Goal: Task Accomplishment & Management: Complete application form

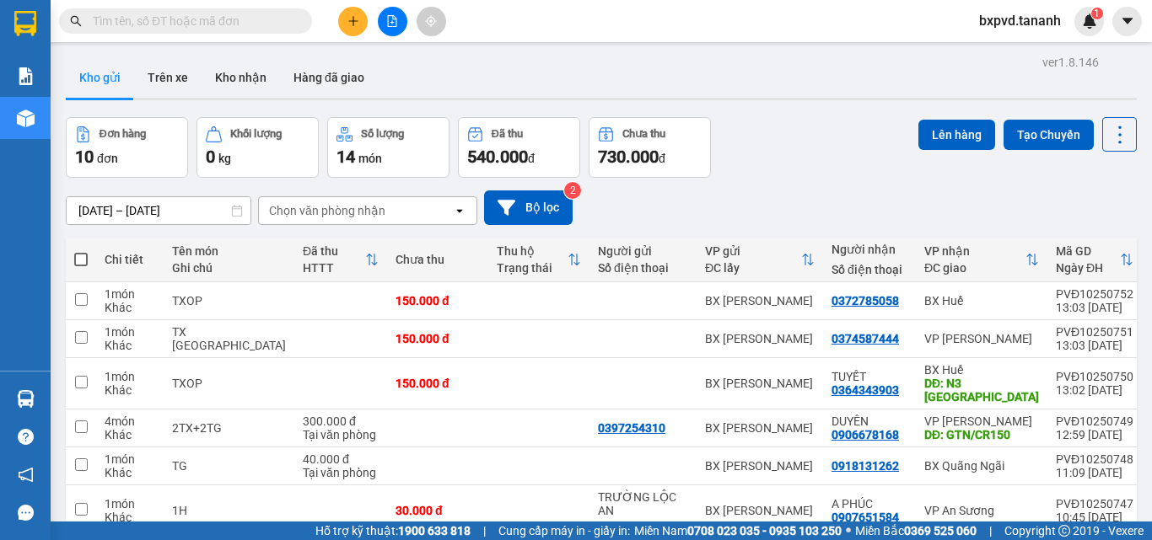
click at [99, 76] on button "Kho gửi" at bounding box center [100, 77] width 68 height 40
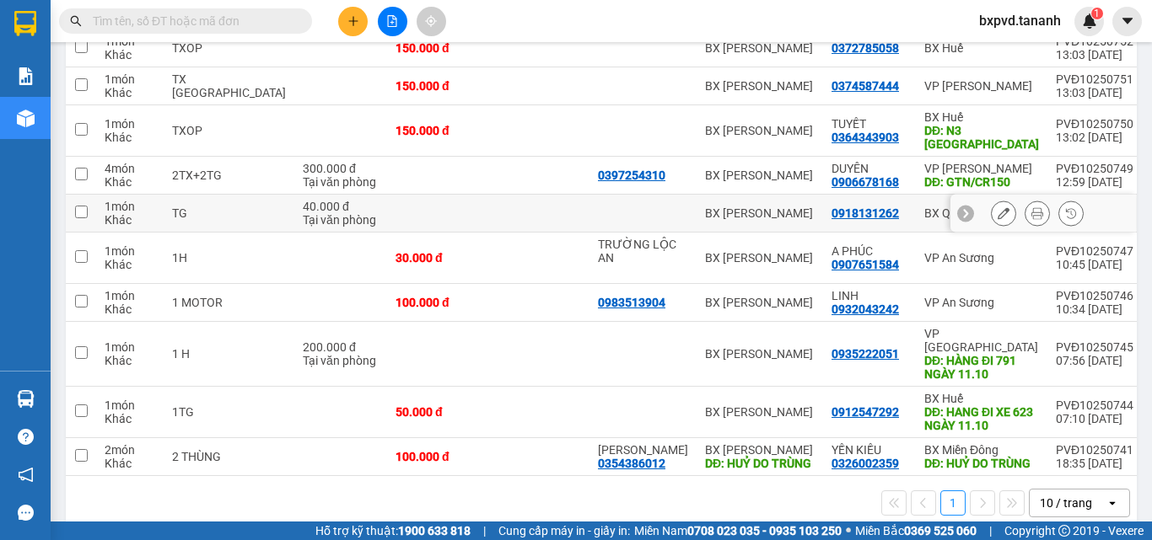
scroll to position [270, 0]
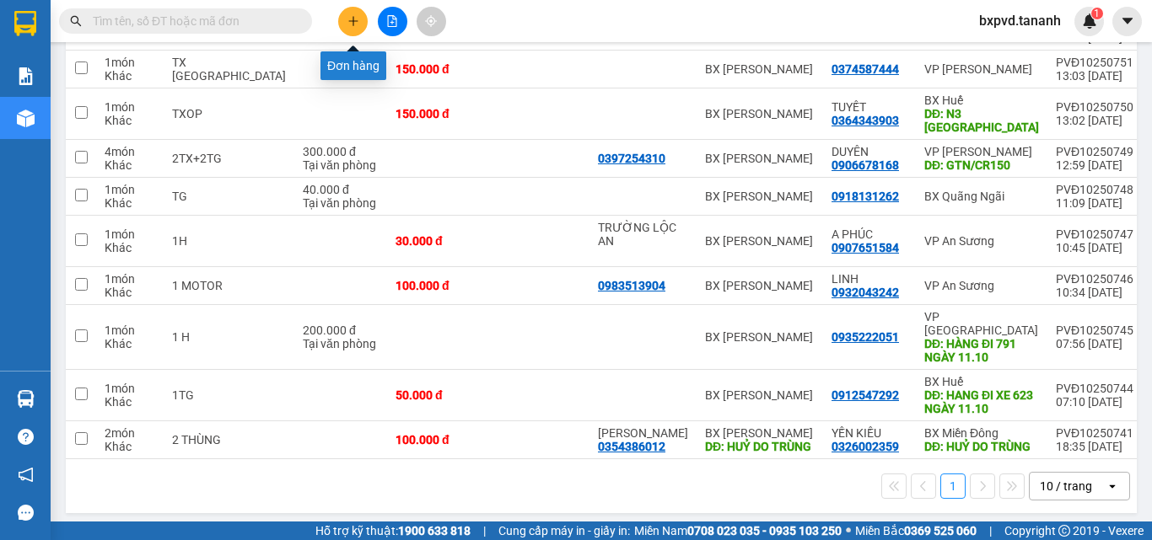
click at [359, 27] on button at bounding box center [353, 22] width 30 height 30
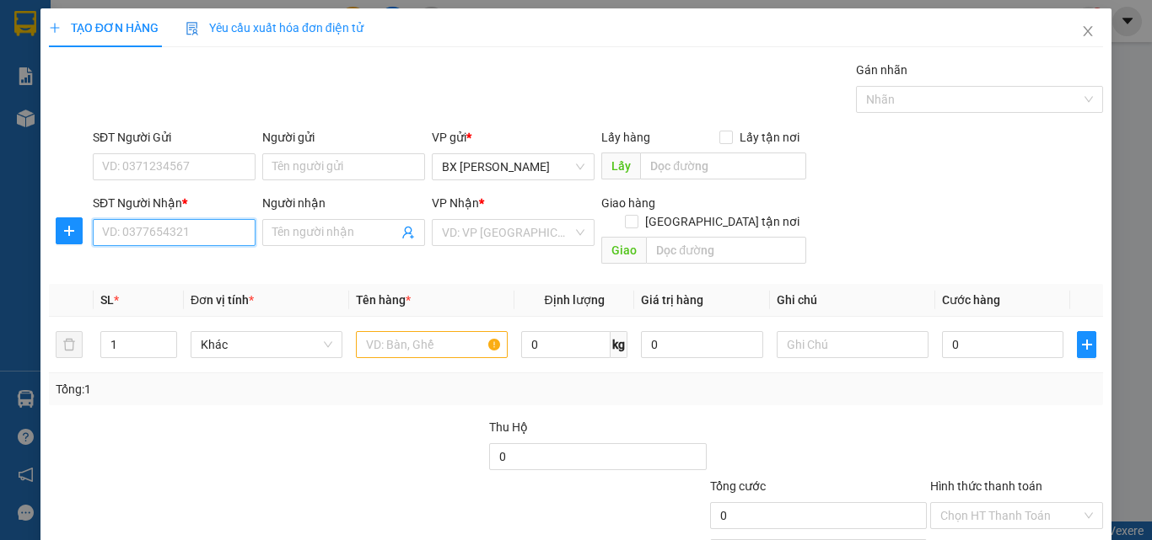
click at [194, 230] on input "SĐT Người Nhận *" at bounding box center [174, 232] width 163 height 27
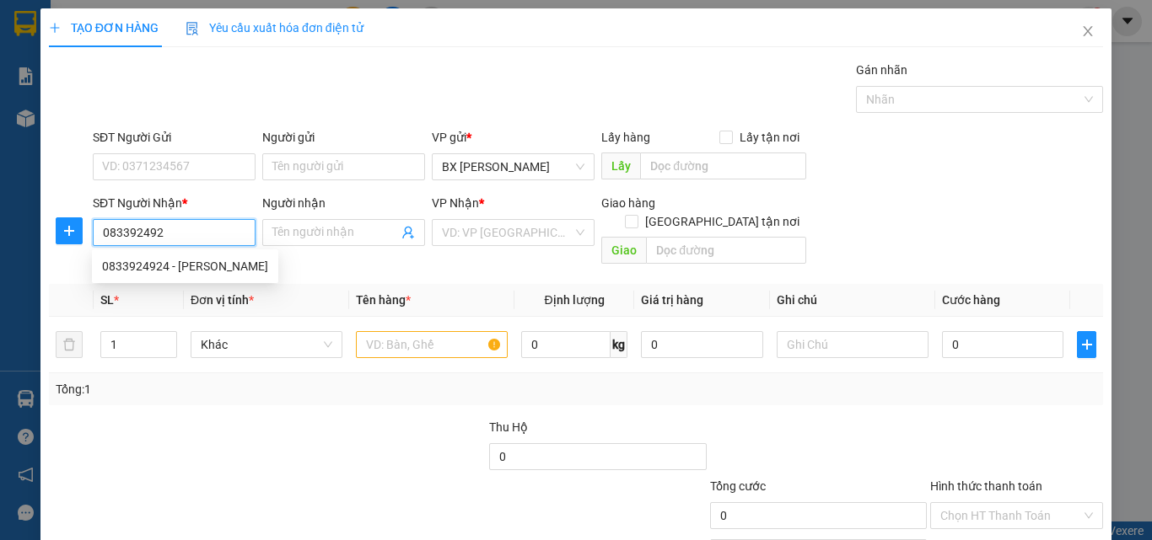
type input "0833924924"
click at [234, 260] on div "0833924924 - [PERSON_NAME]" at bounding box center [185, 266] width 166 height 19
type input "PHÚC THỊNH"
type input "50.000"
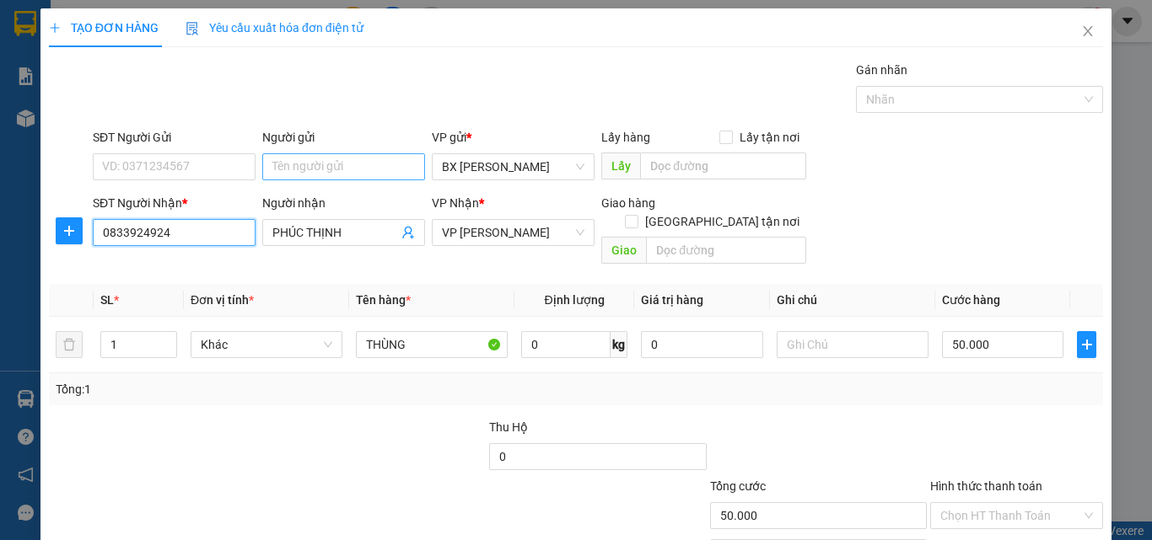
type input "0833924924"
click at [314, 168] on input "Người gửi" at bounding box center [343, 166] width 163 height 27
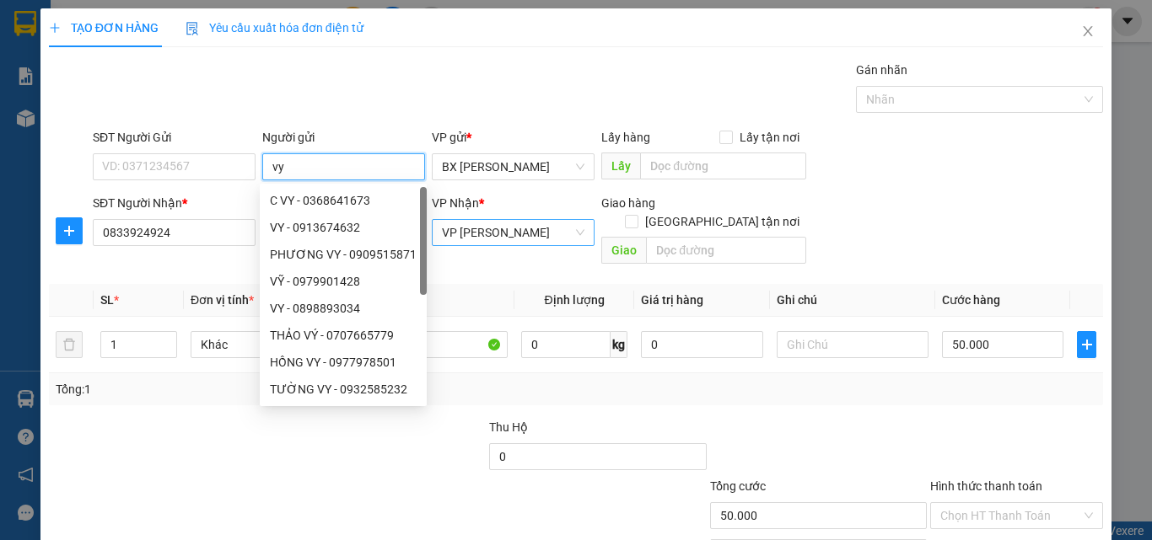
click at [578, 239] on div "VP [PERSON_NAME]" at bounding box center [513, 232] width 163 height 27
type input "vy"
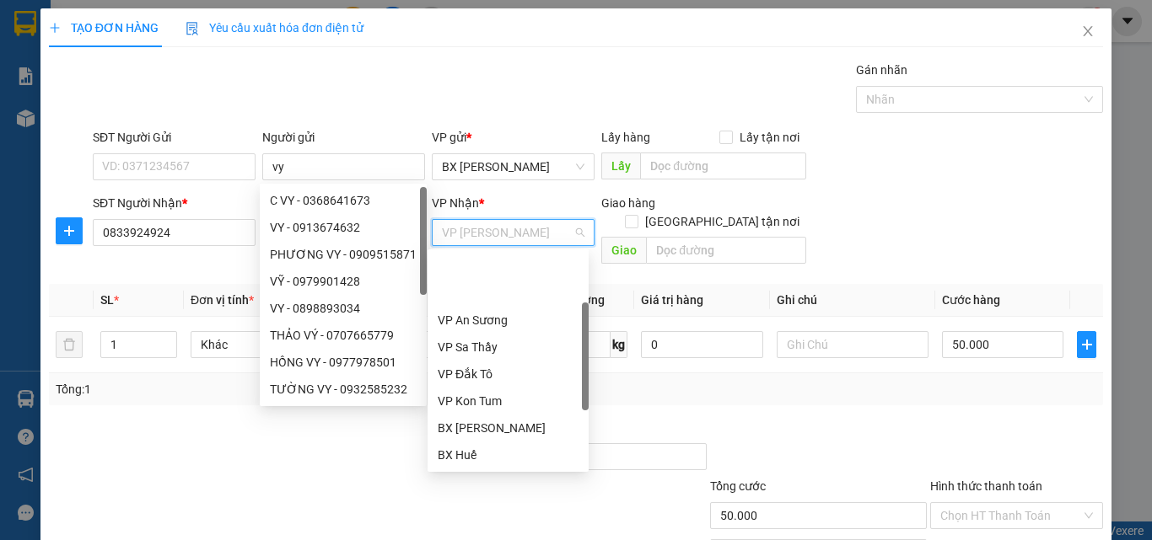
scroll to position [81, 0]
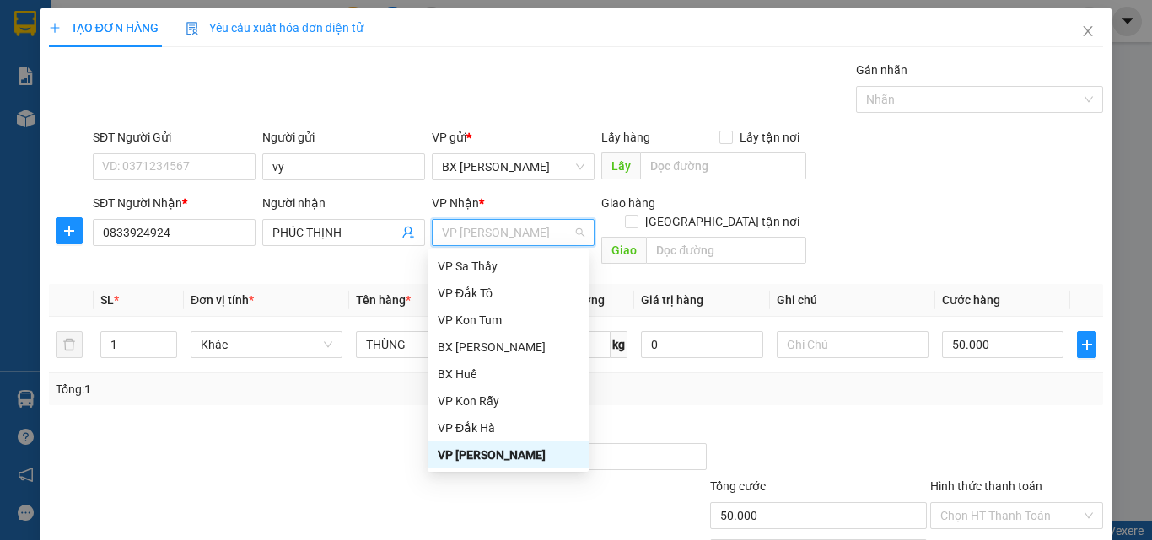
click at [498, 449] on div "VP [PERSON_NAME]" at bounding box center [508, 455] width 141 height 19
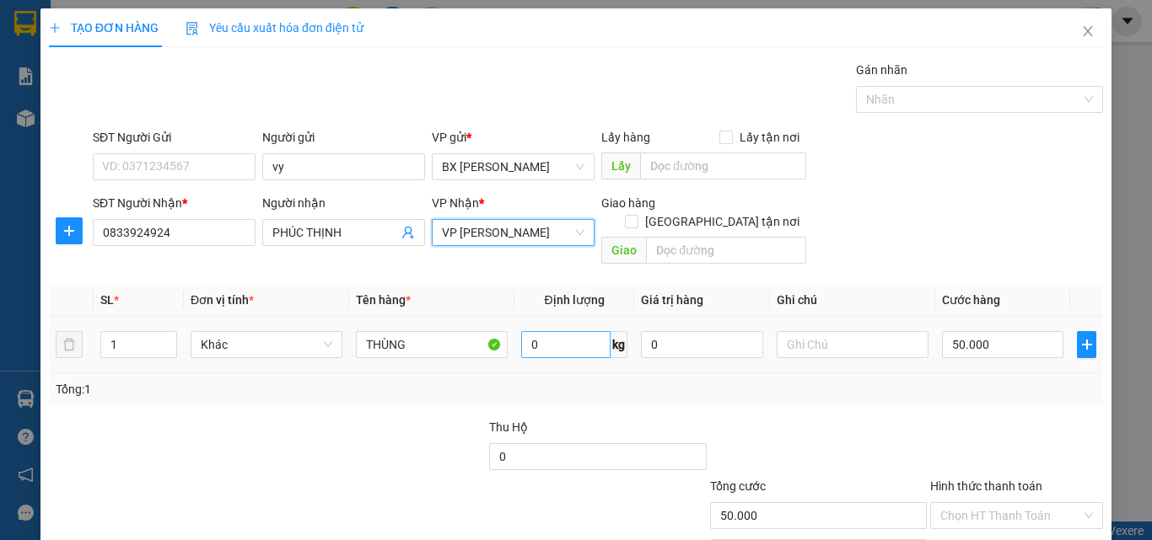
scroll to position [83, 0]
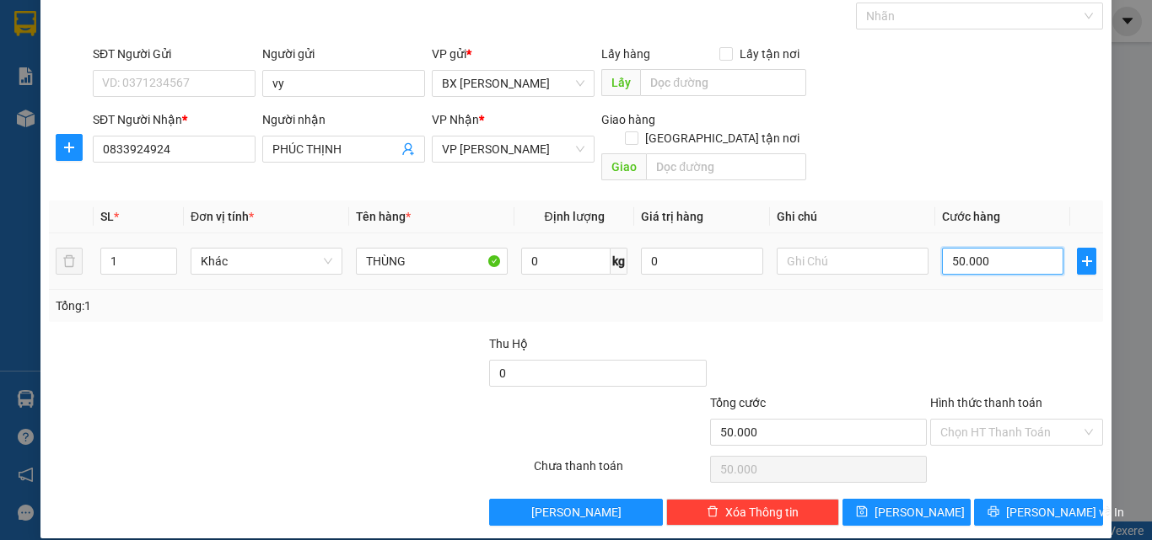
click at [984, 248] on input "50.000" at bounding box center [1002, 261] width 121 height 27
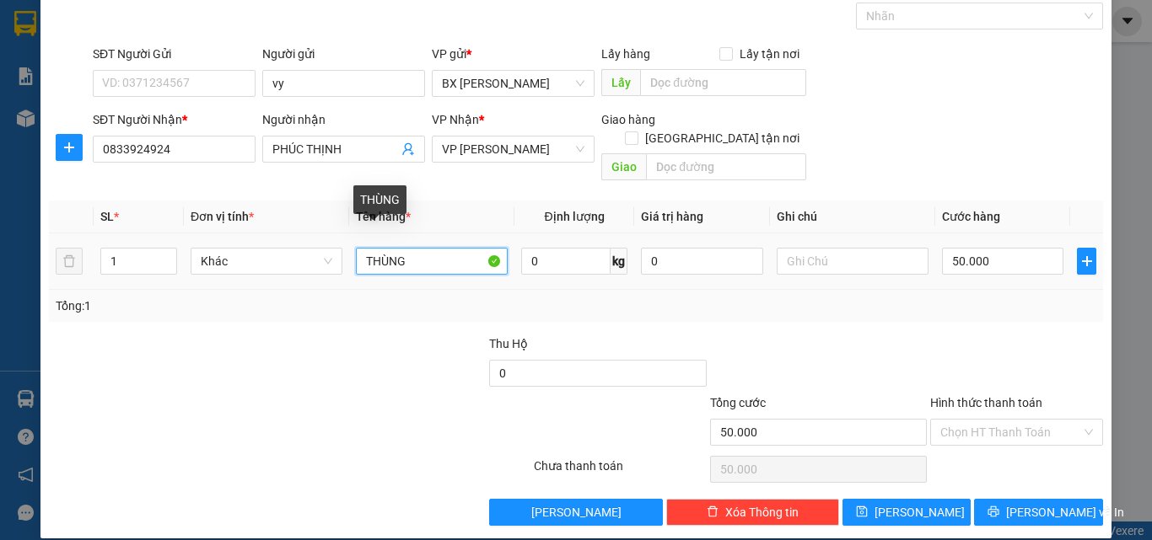
click at [363, 248] on input "THÙNG" at bounding box center [432, 261] width 152 height 27
type input "1 THÙNG"
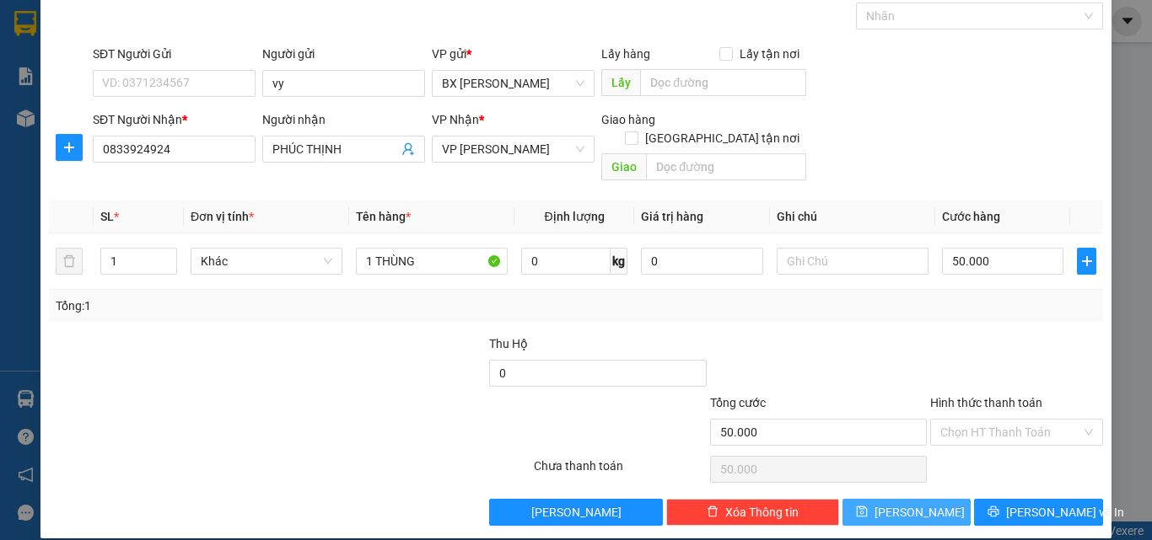
click at [894, 499] on button "[PERSON_NAME]" at bounding box center [906, 512] width 129 height 27
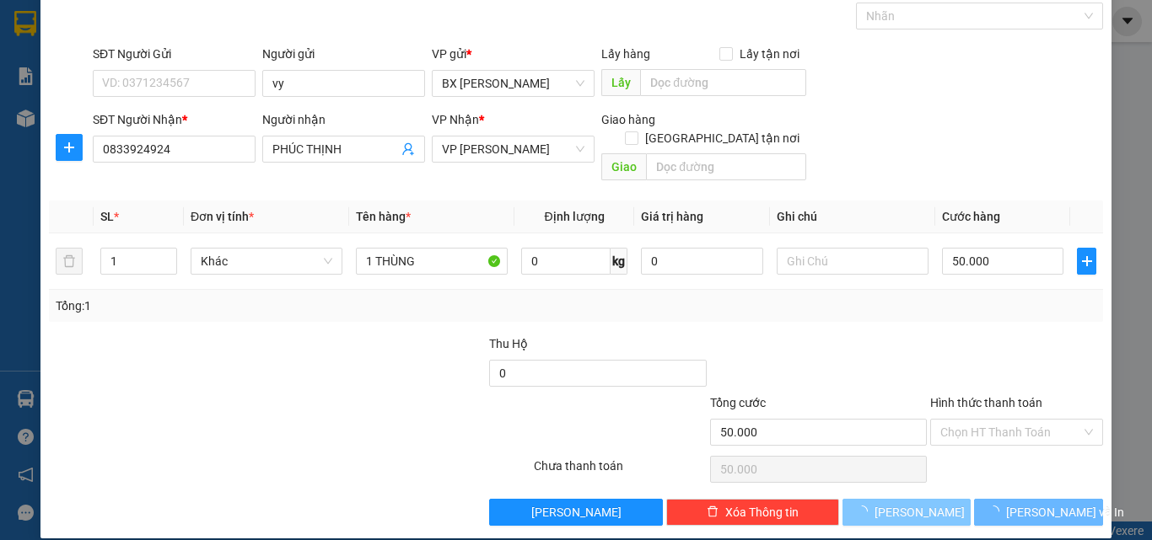
type input "0"
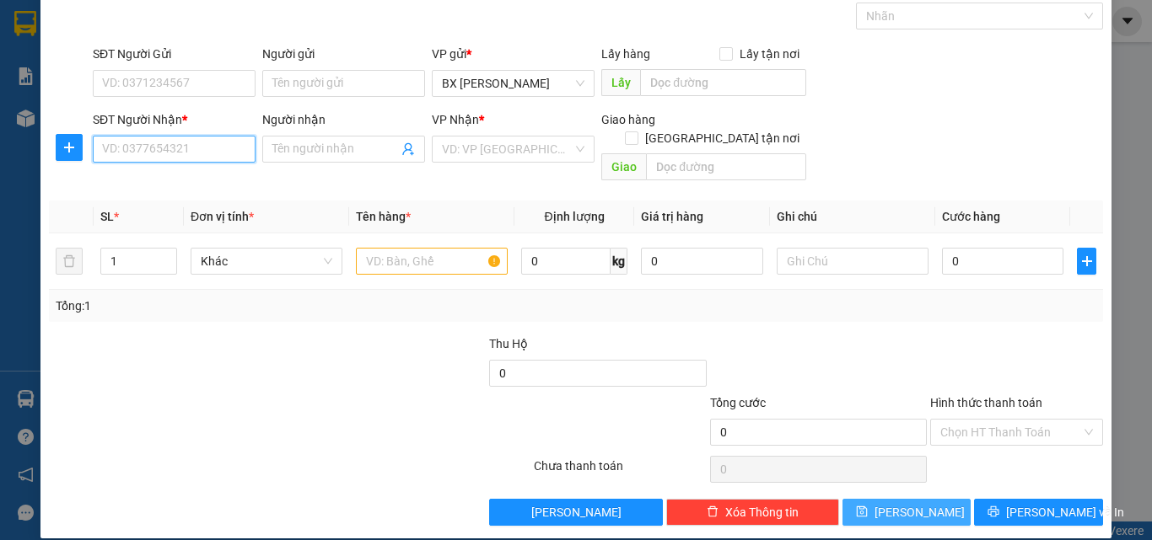
click at [184, 150] on input "SĐT Người Nhận *" at bounding box center [174, 149] width 163 height 27
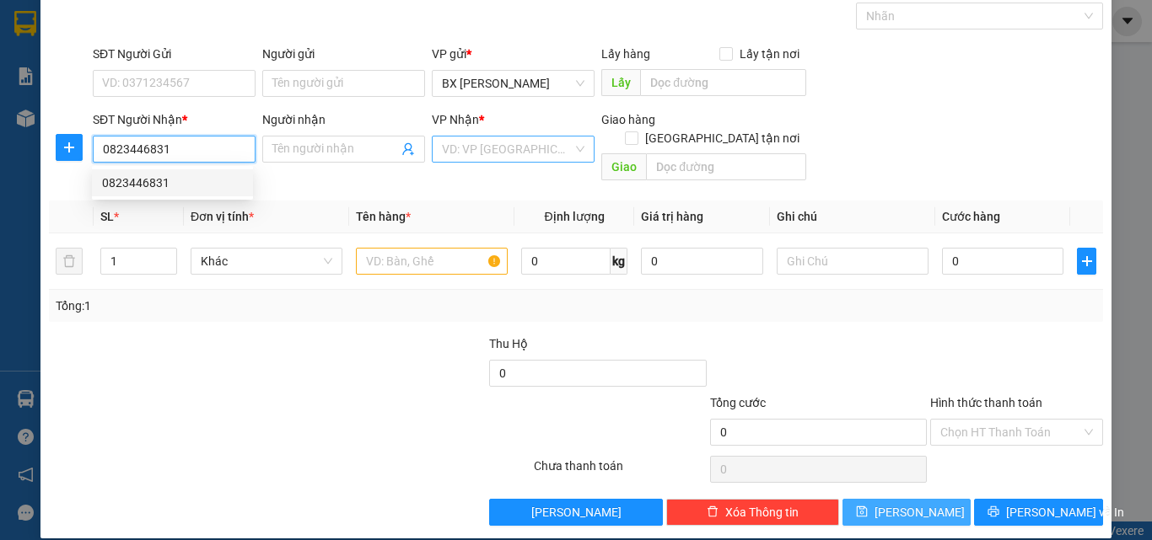
type input "0823446831"
click at [506, 145] on input "search" at bounding box center [507, 149] width 131 height 25
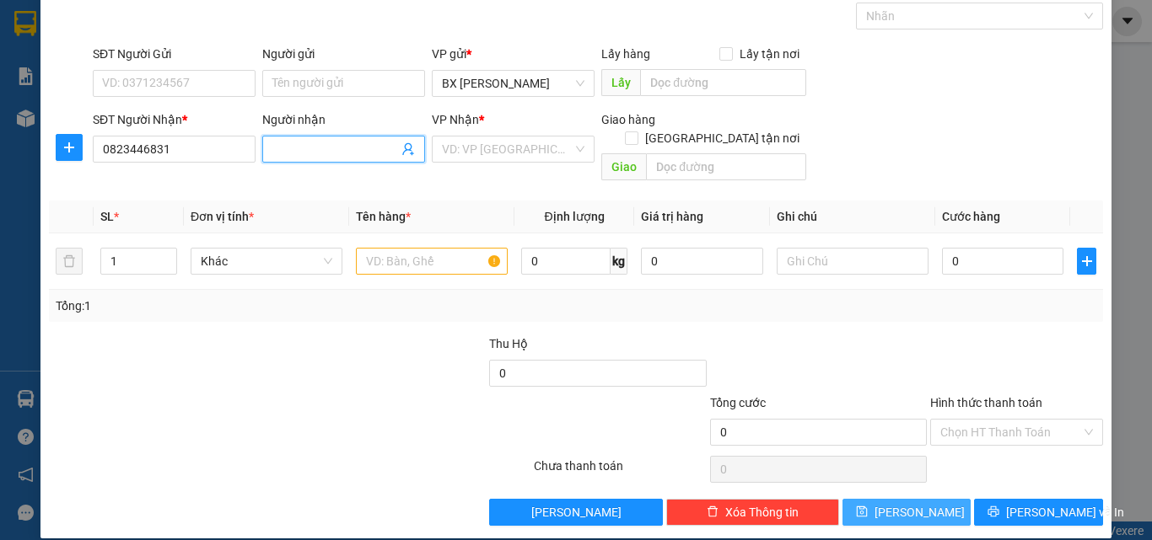
click at [322, 157] on input "Người nhận" at bounding box center [335, 149] width 126 height 19
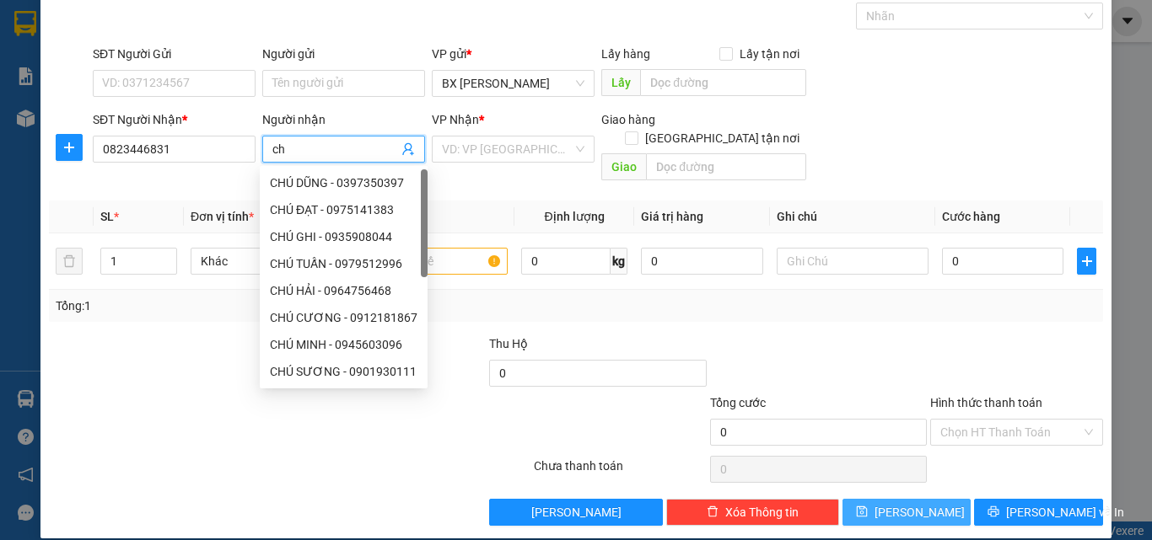
type input "c"
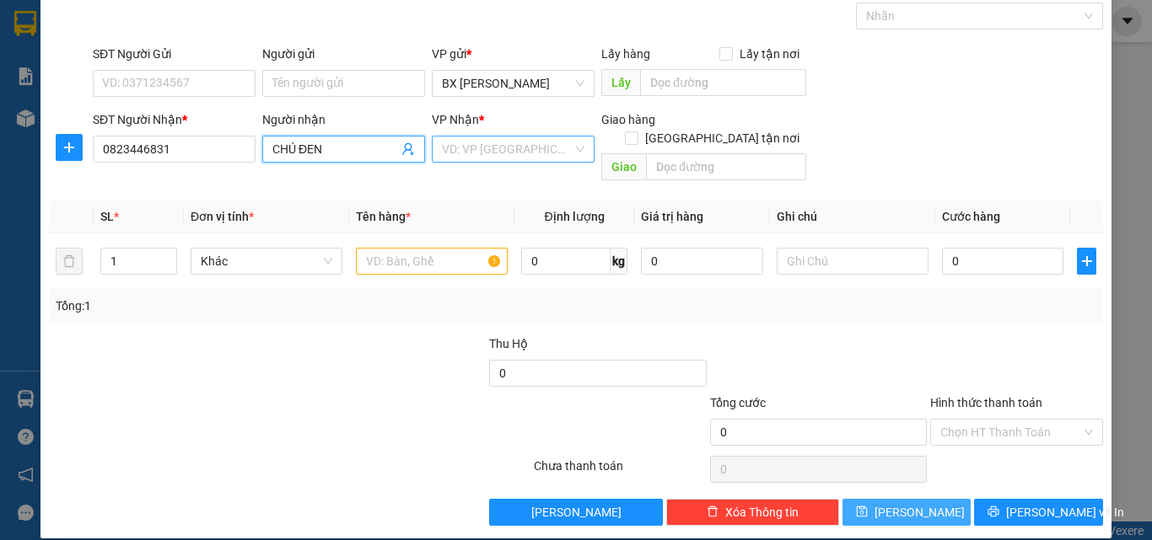
type input "CHÚ ĐEN"
click at [536, 155] on input "search" at bounding box center [507, 149] width 131 height 25
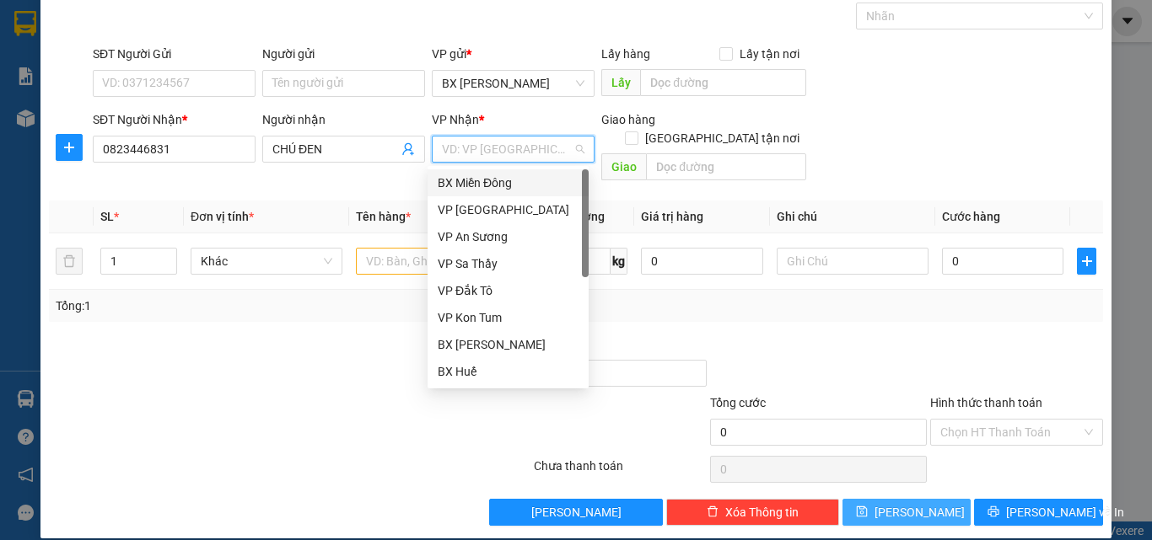
scroll to position [0, 0]
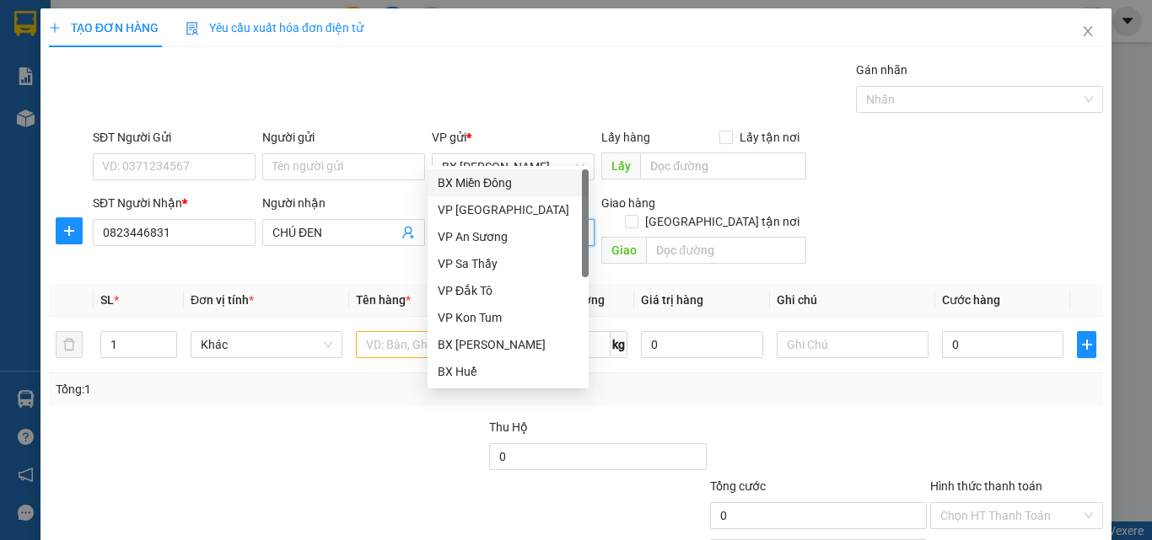
click at [489, 183] on div "BX Miền Đông" at bounding box center [508, 183] width 141 height 19
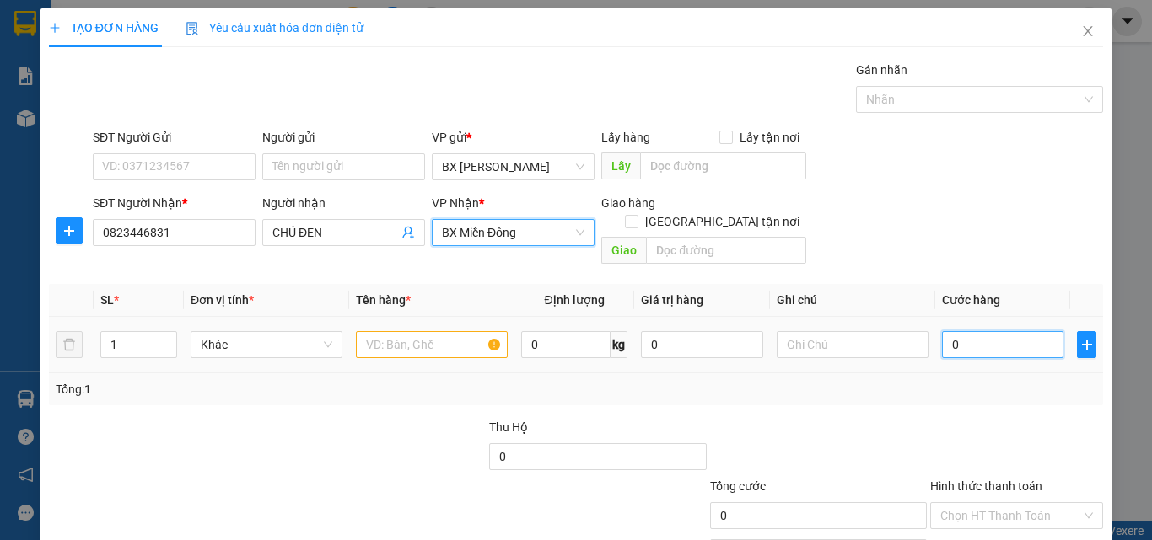
click at [961, 331] on input "0" at bounding box center [1002, 344] width 121 height 27
type input "4"
type input "40"
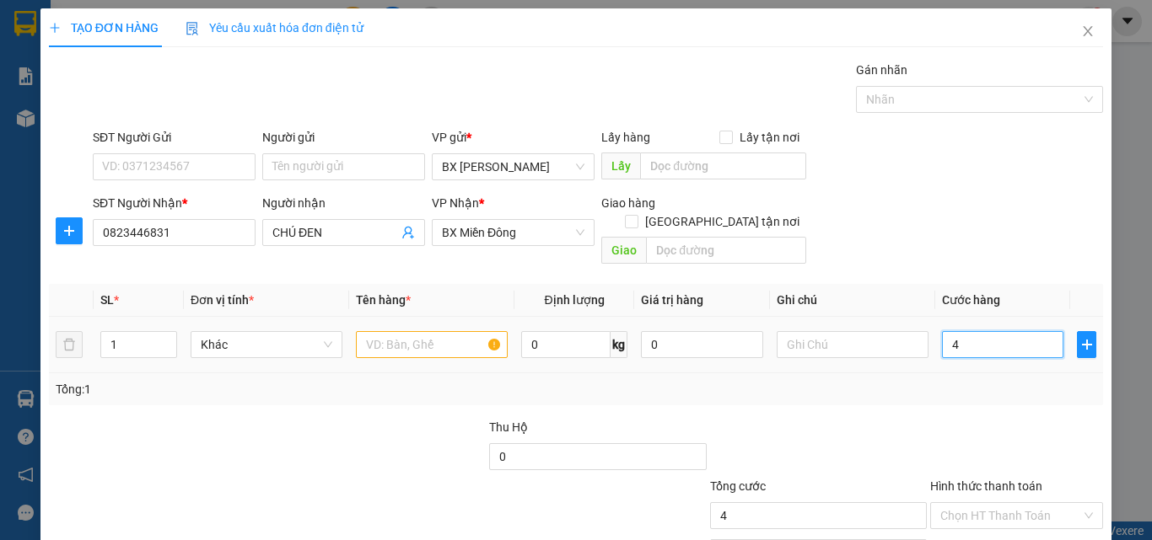
type input "40"
type input "40.000"
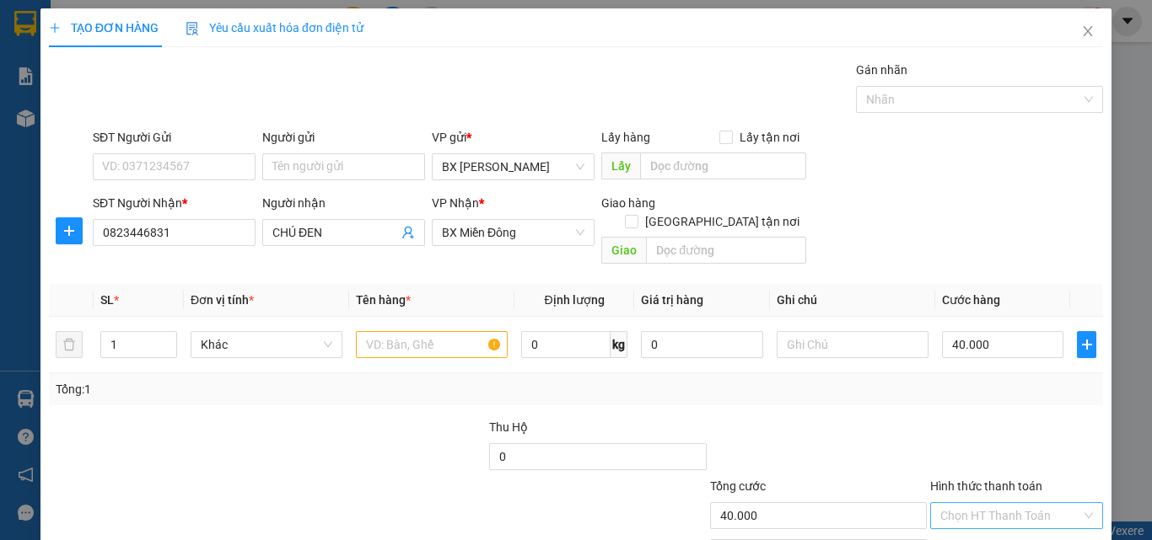
click at [1020, 503] on input "Hình thức thanh toán" at bounding box center [1010, 515] width 141 height 25
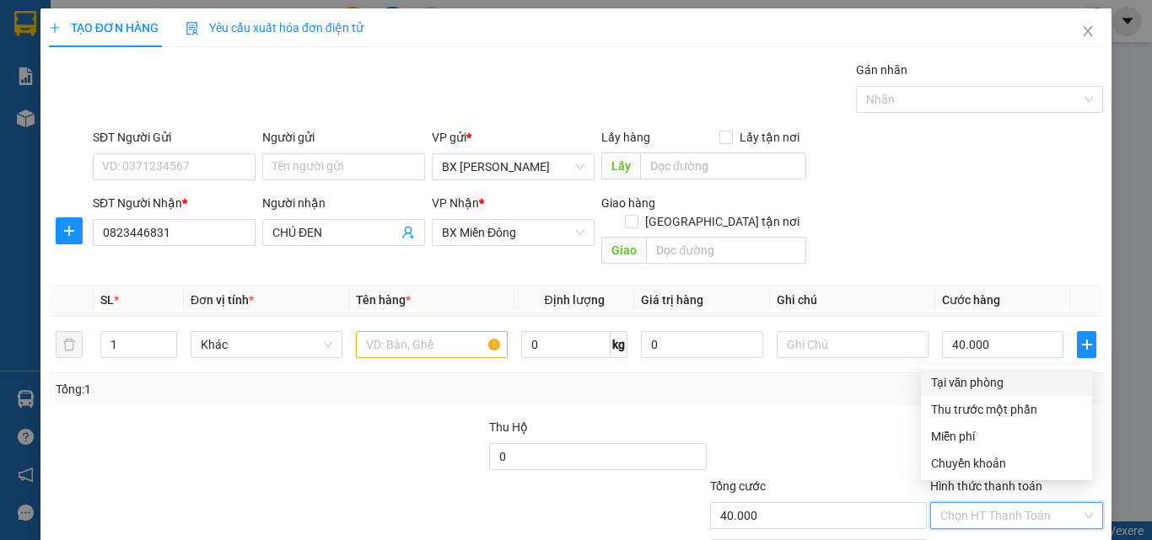
click at [956, 385] on div "Tại văn phòng" at bounding box center [1006, 383] width 151 height 19
type input "0"
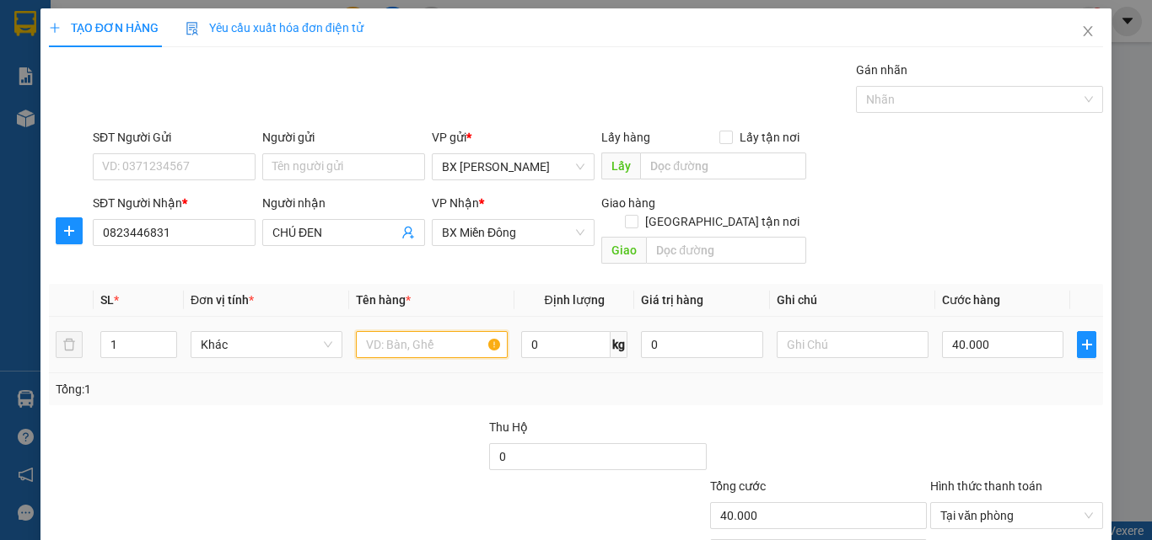
click at [428, 331] on input "text" at bounding box center [432, 344] width 152 height 27
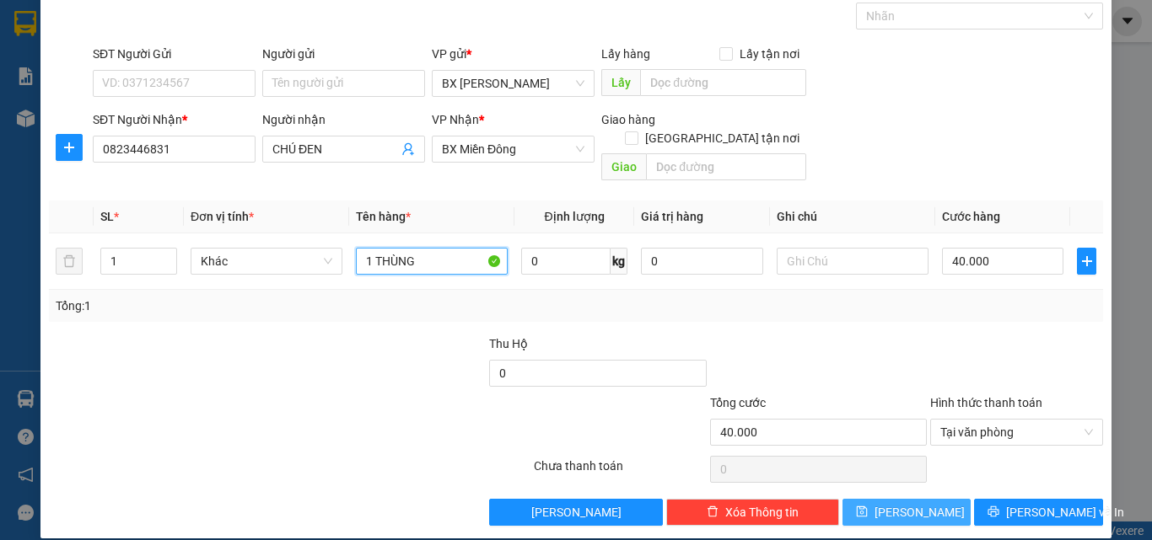
type input "1 THÙNG"
click at [911, 503] on span "[PERSON_NAME]" at bounding box center [919, 512] width 90 height 19
type input "0"
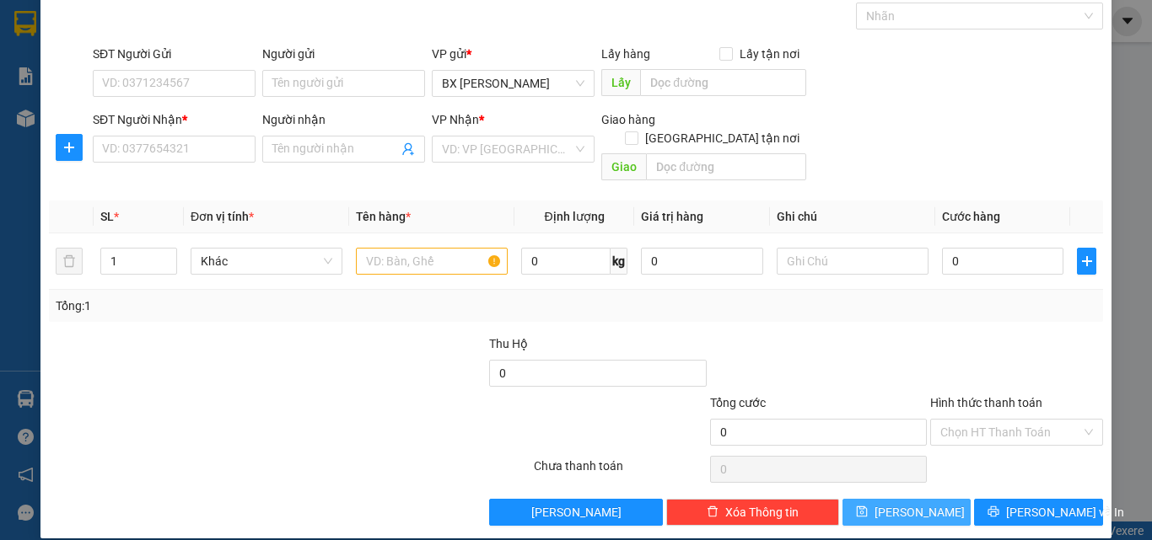
scroll to position [0, 0]
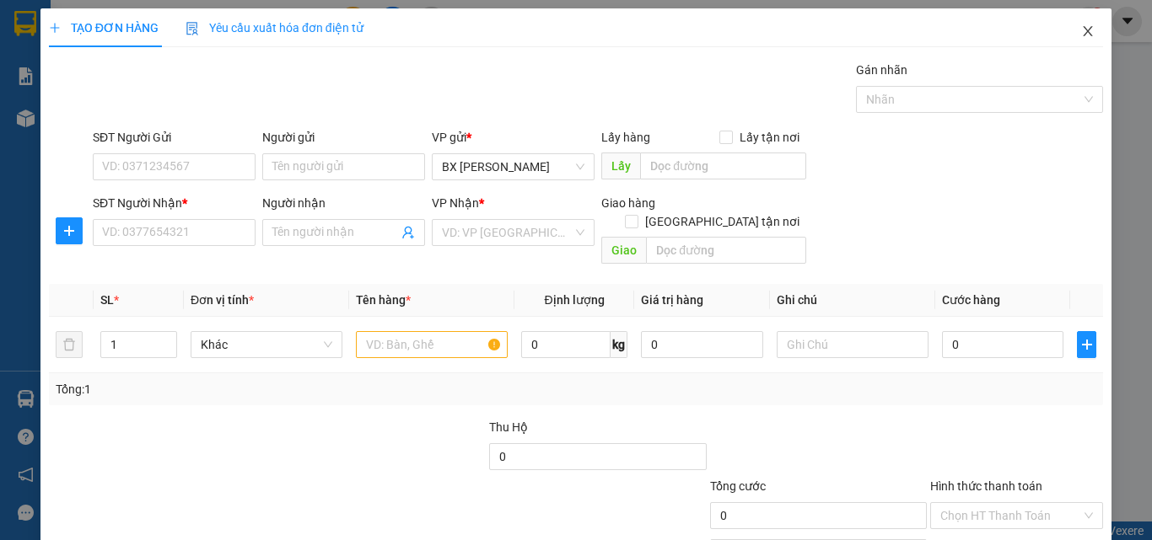
click at [1081, 31] on icon "close" at bounding box center [1087, 30] width 13 height 13
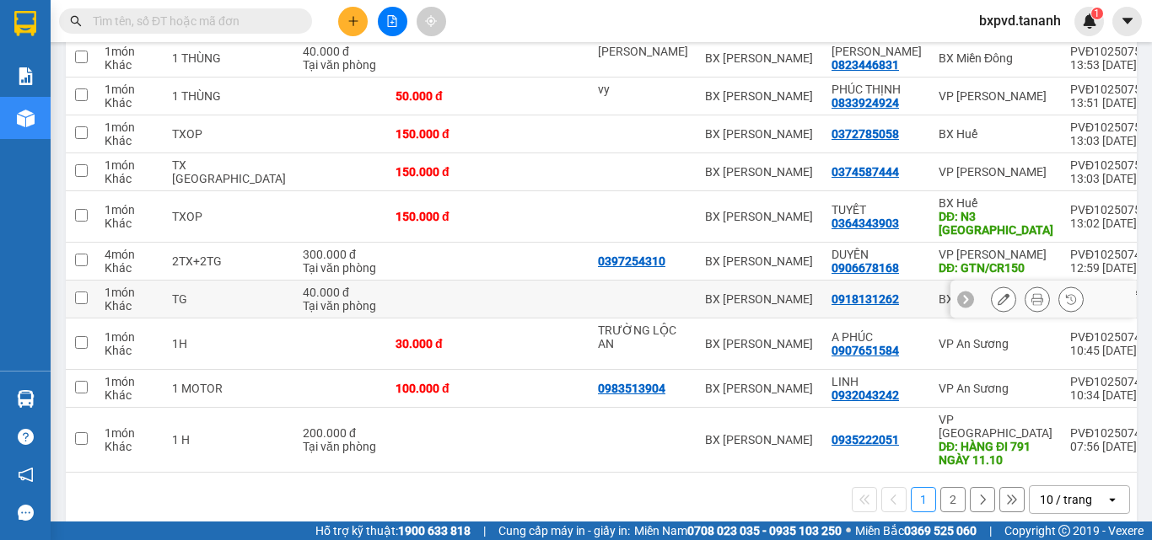
scroll to position [74, 0]
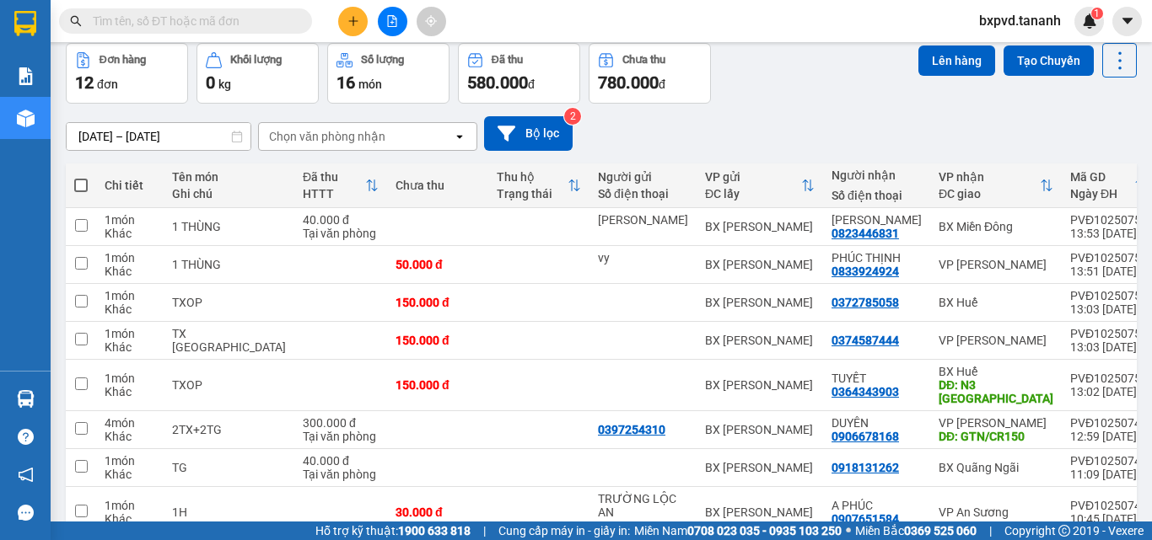
click at [878, 107] on div "[DATE] – [DATE] Press the down arrow key to interact with the calendar and sele…" at bounding box center [601, 134] width 1071 height 60
